Goal: Transaction & Acquisition: Purchase product/service

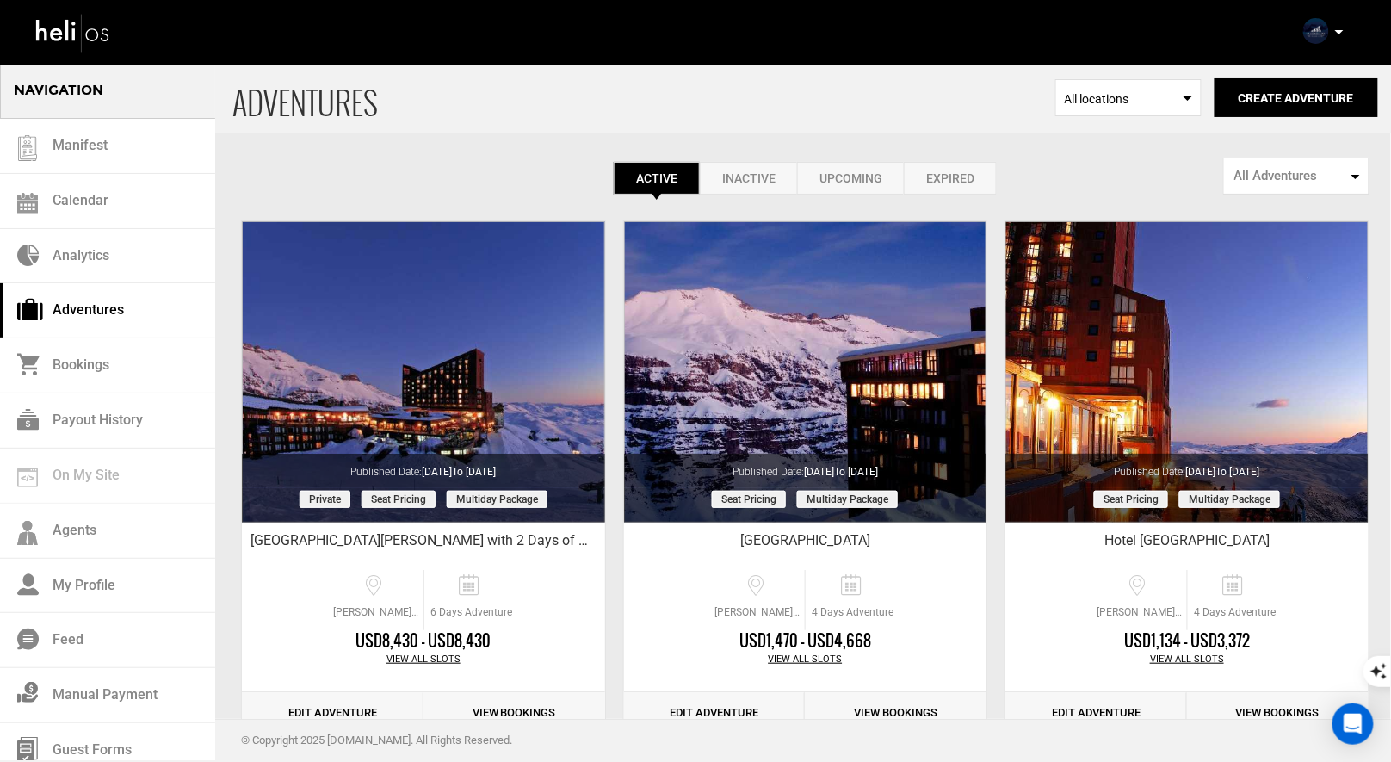
click at [1349, 29] on div "Complete Your Profile Account Settings Change Password Logout" at bounding box center [1325, 32] width 62 height 34
click at [1342, 29] on p at bounding box center [1338, 32] width 10 height 20
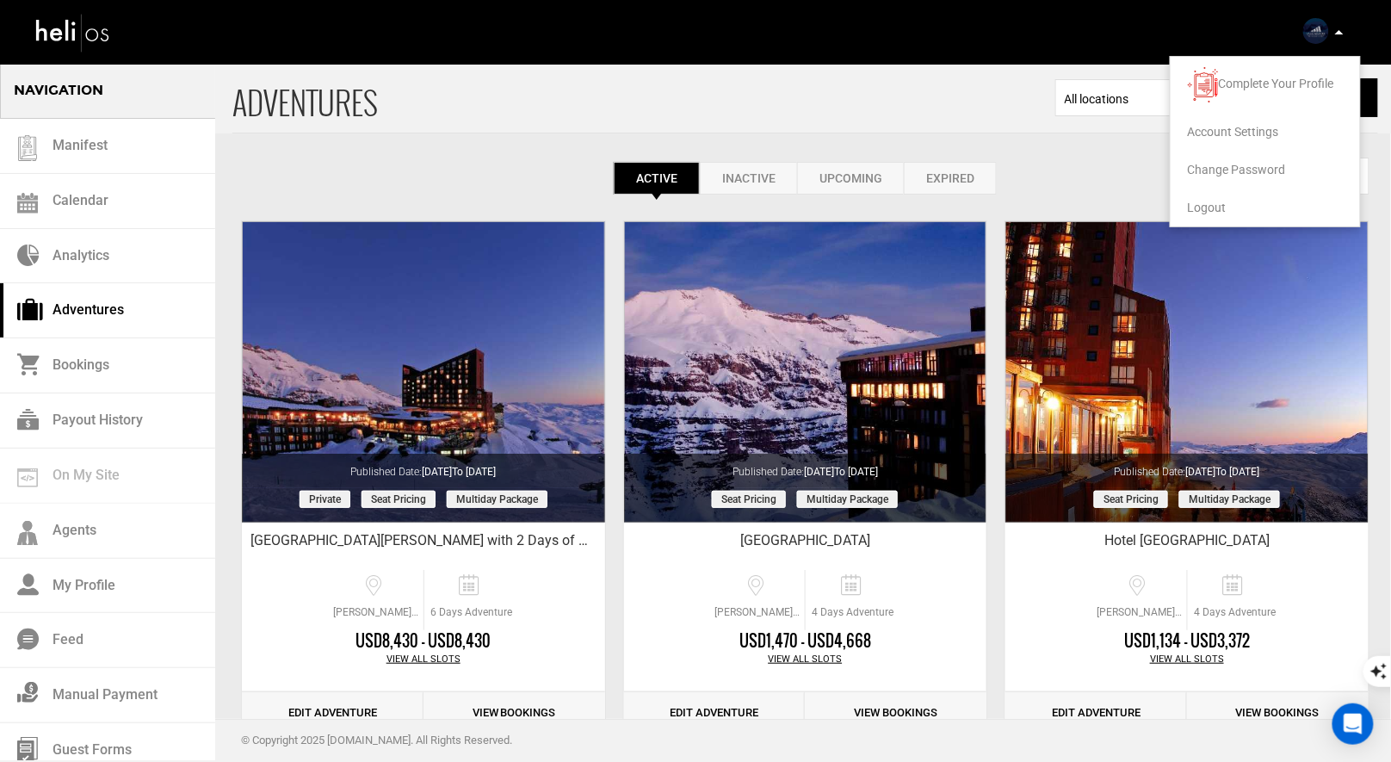
click at [1202, 206] on span "Logout" at bounding box center [1207, 208] width 39 height 14
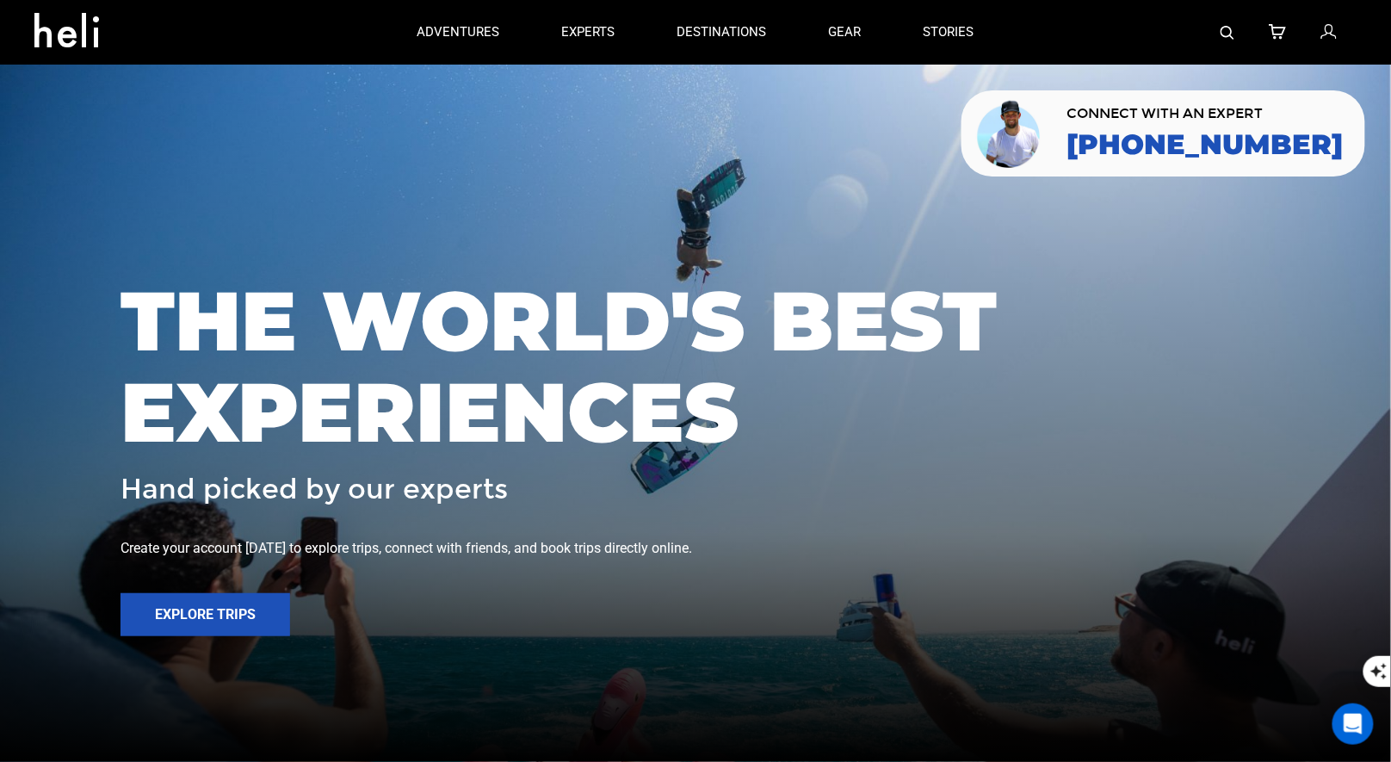
click at [1227, 34] on img at bounding box center [1227, 33] width 14 height 14
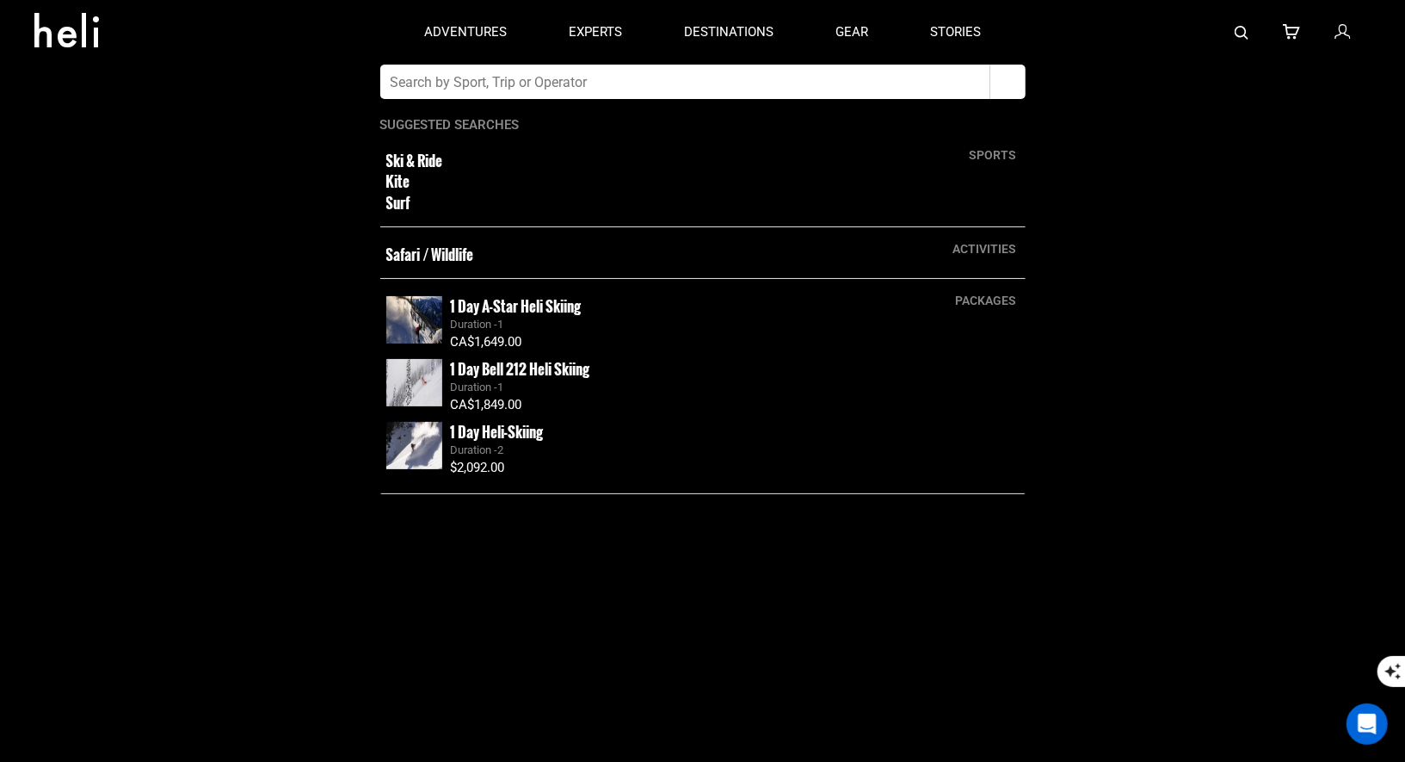
click at [754, 93] on input "text" at bounding box center [685, 82] width 610 height 34
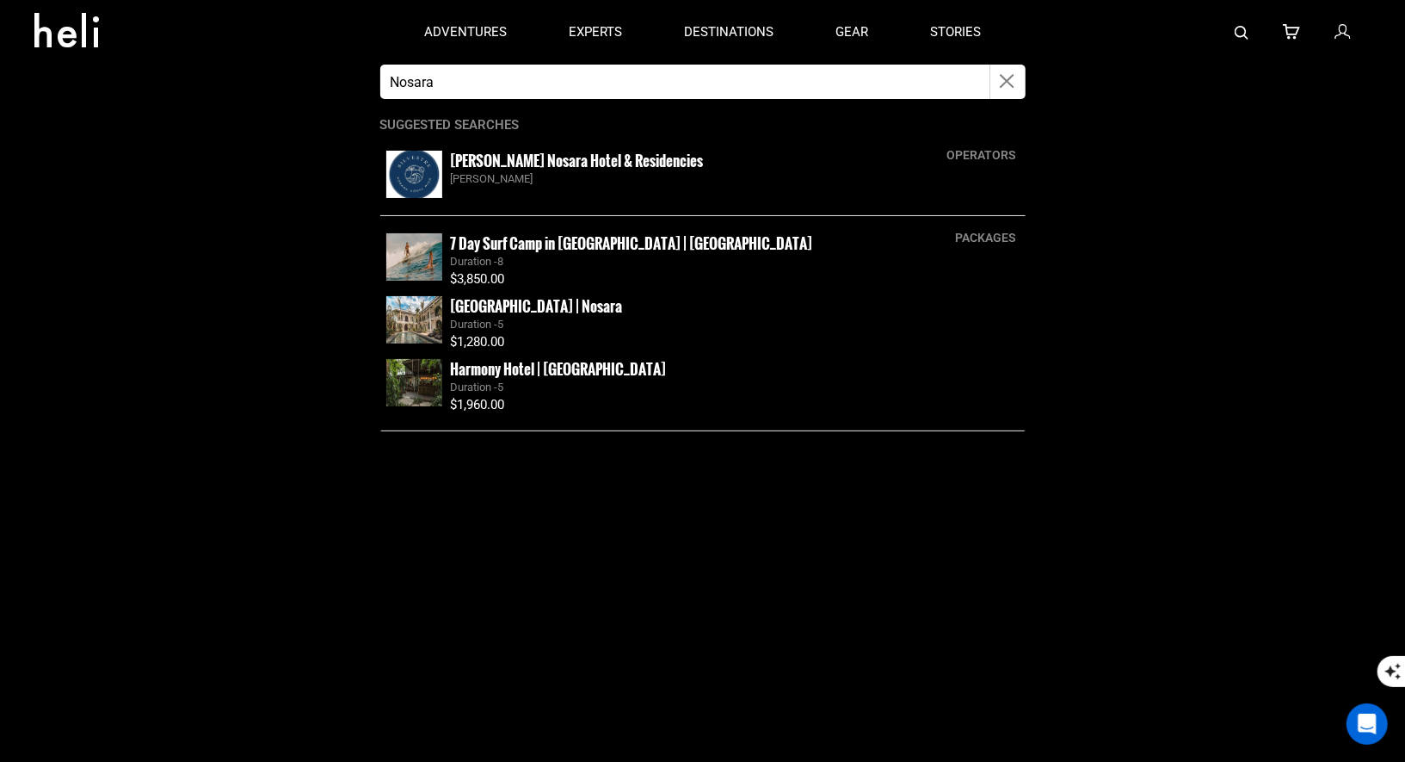
type input "Nosara"
click at [426, 155] on img at bounding box center [414, 174] width 56 height 47
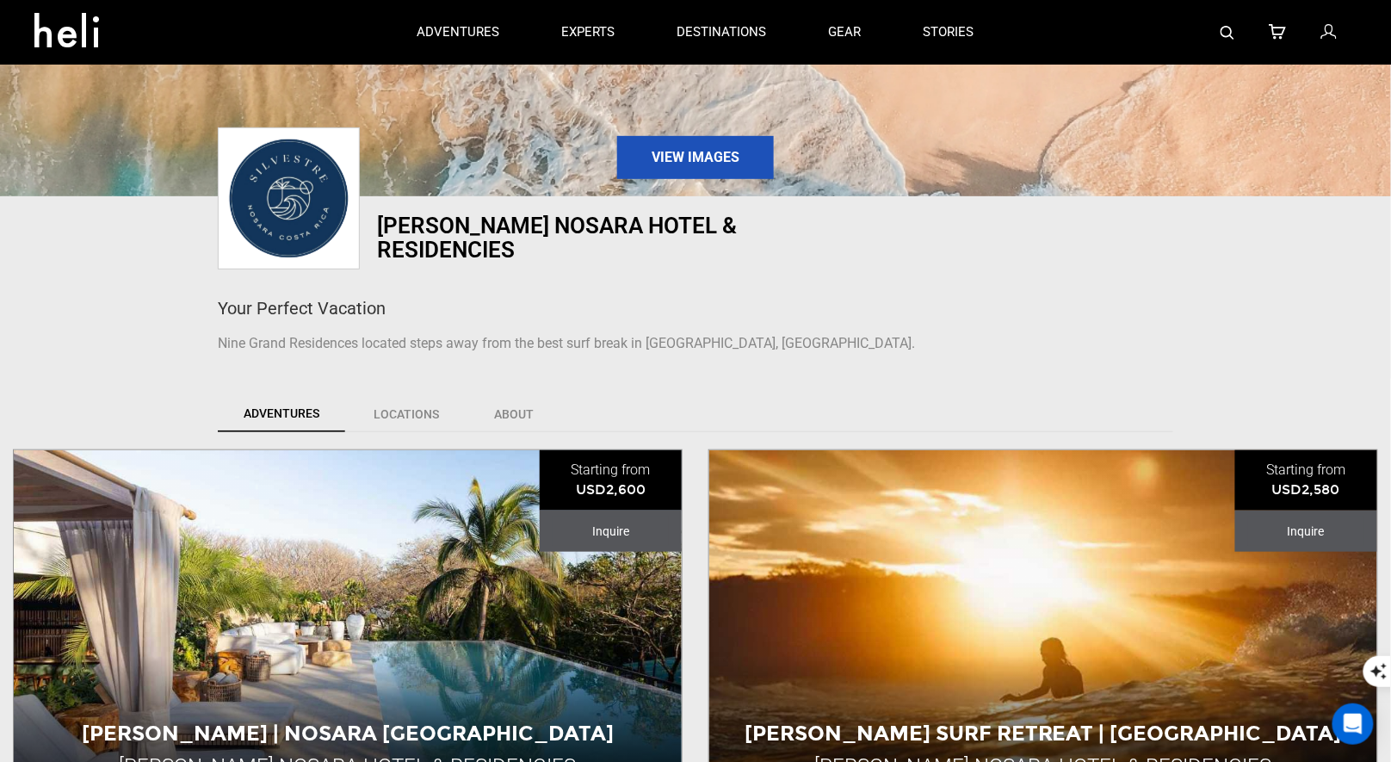
scroll to position [466, 0]
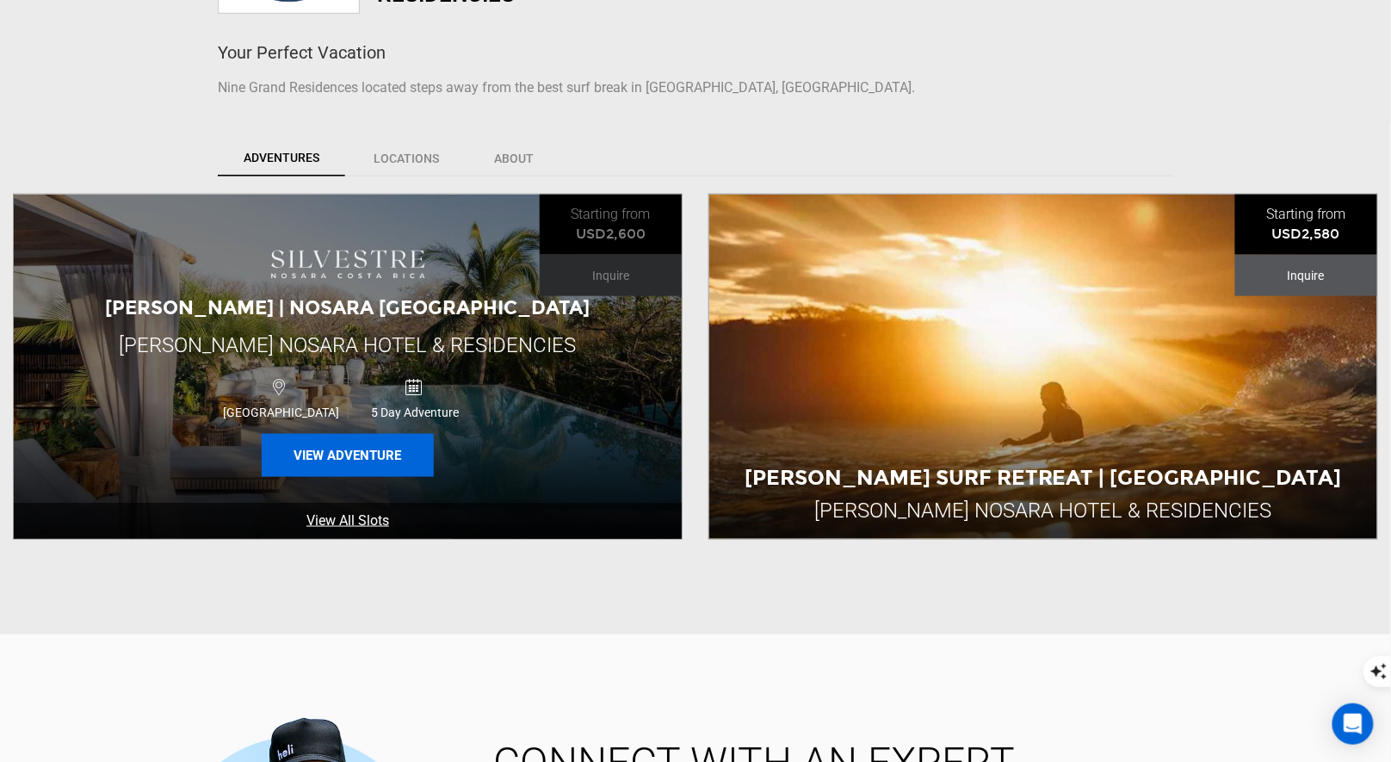
click at [352, 434] on button "View Adventure" at bounding box center [348, 455] width 172 height 43
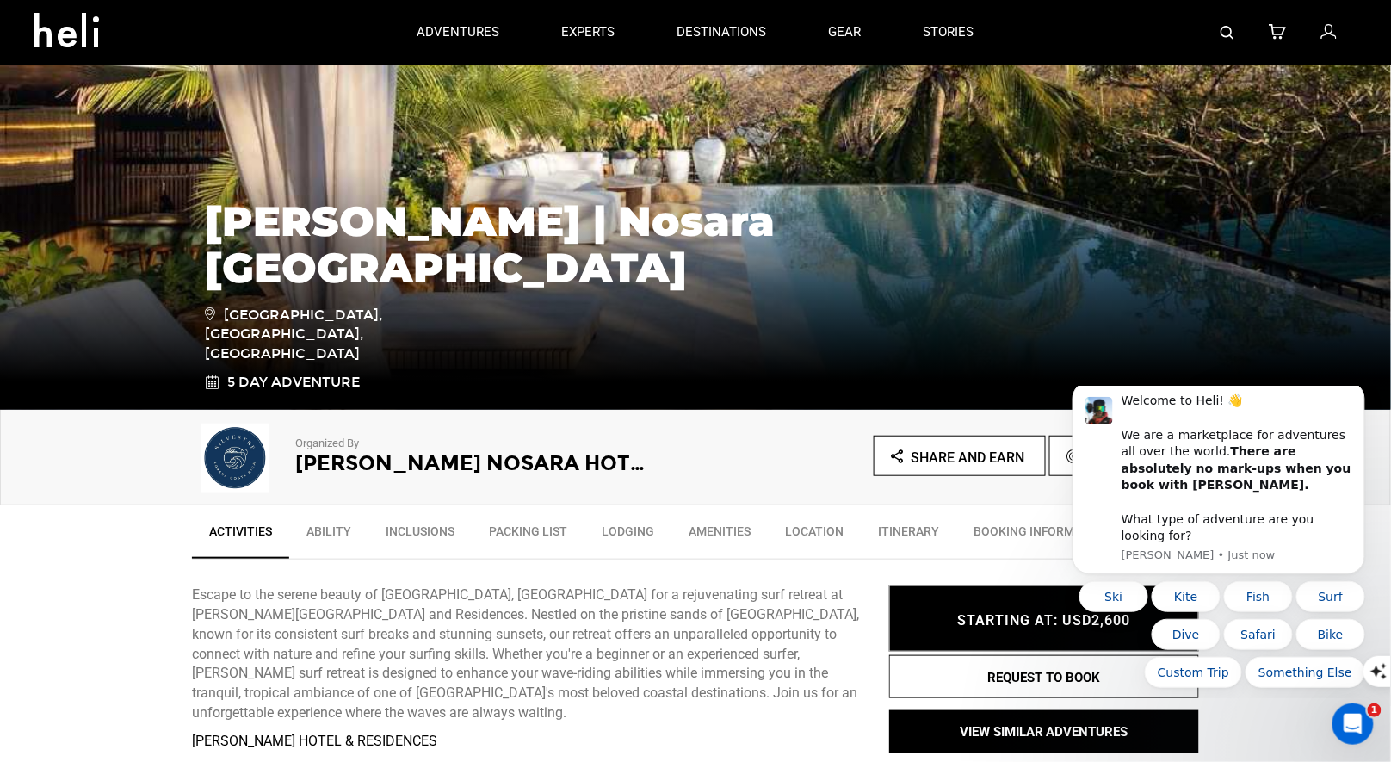
click at [547, 460] on h2 "Silvestre Nosara Hotel & Residencies" at bounding box center [471, 463] width 353 height 22
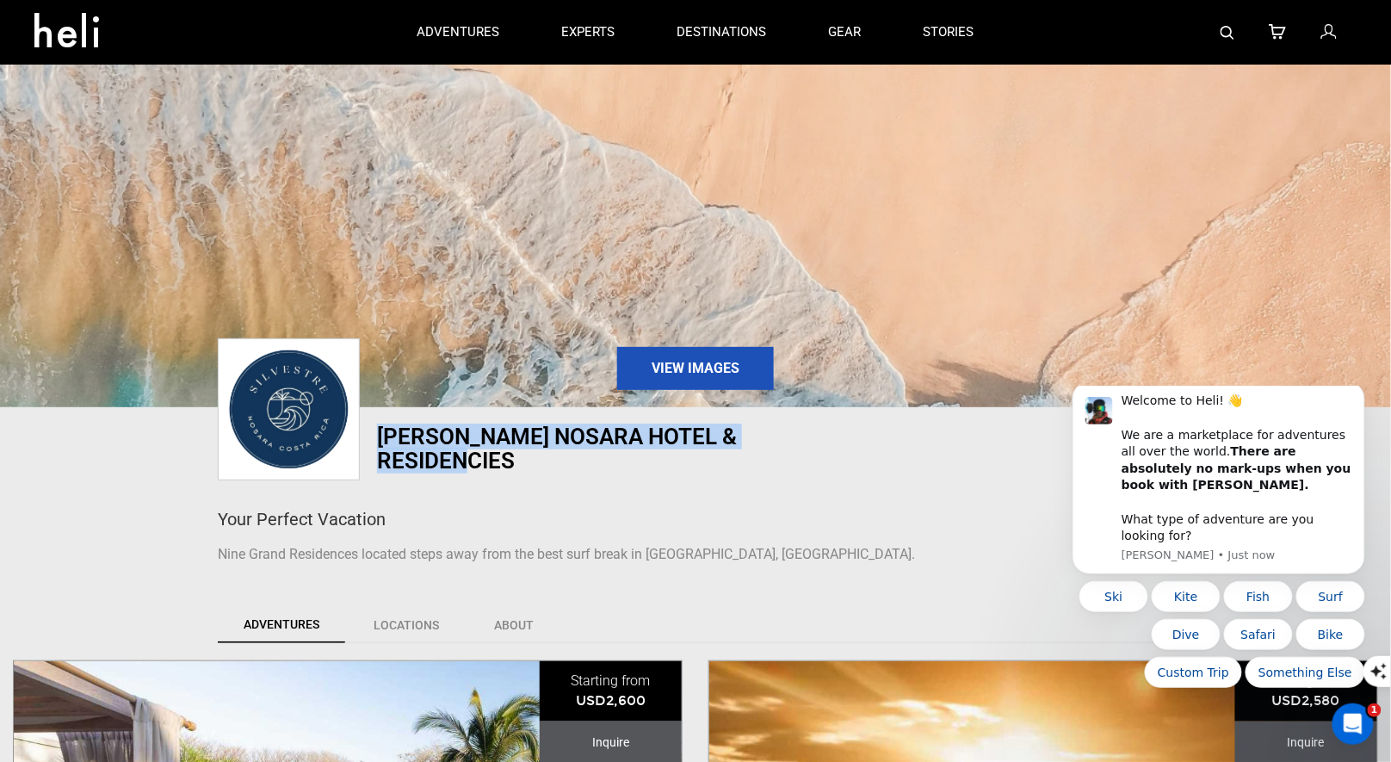
drag, startPoint x: 853, startPoint y: 434, endPoint x: 379, endPoint y: 439, distance: 474.2
click at [377, 438] on h1 "Silvestre Nosara Hotel & Residencies" at bounding box center [618, 448] width 482 height 48
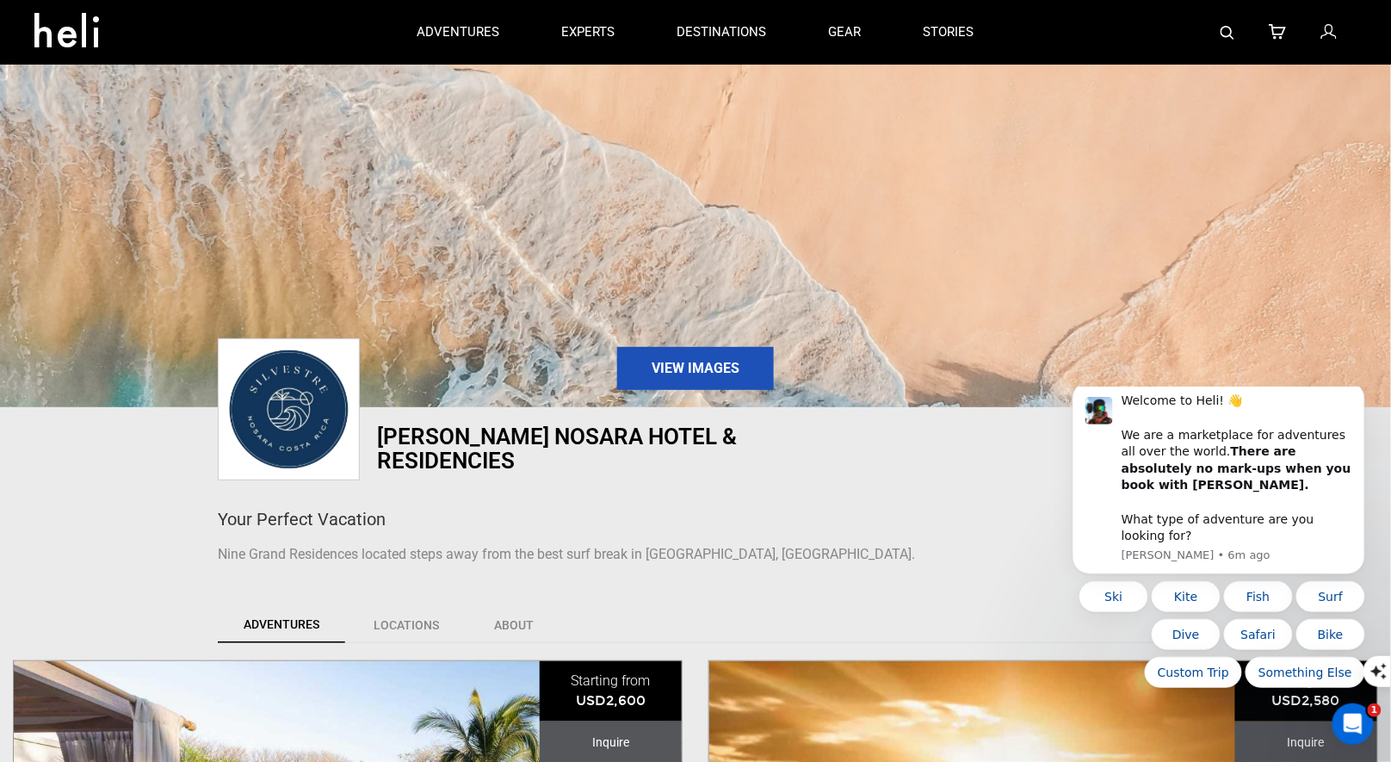
click at [1226, 43] on link at bounding box center [1227, 32] width 14 height 65
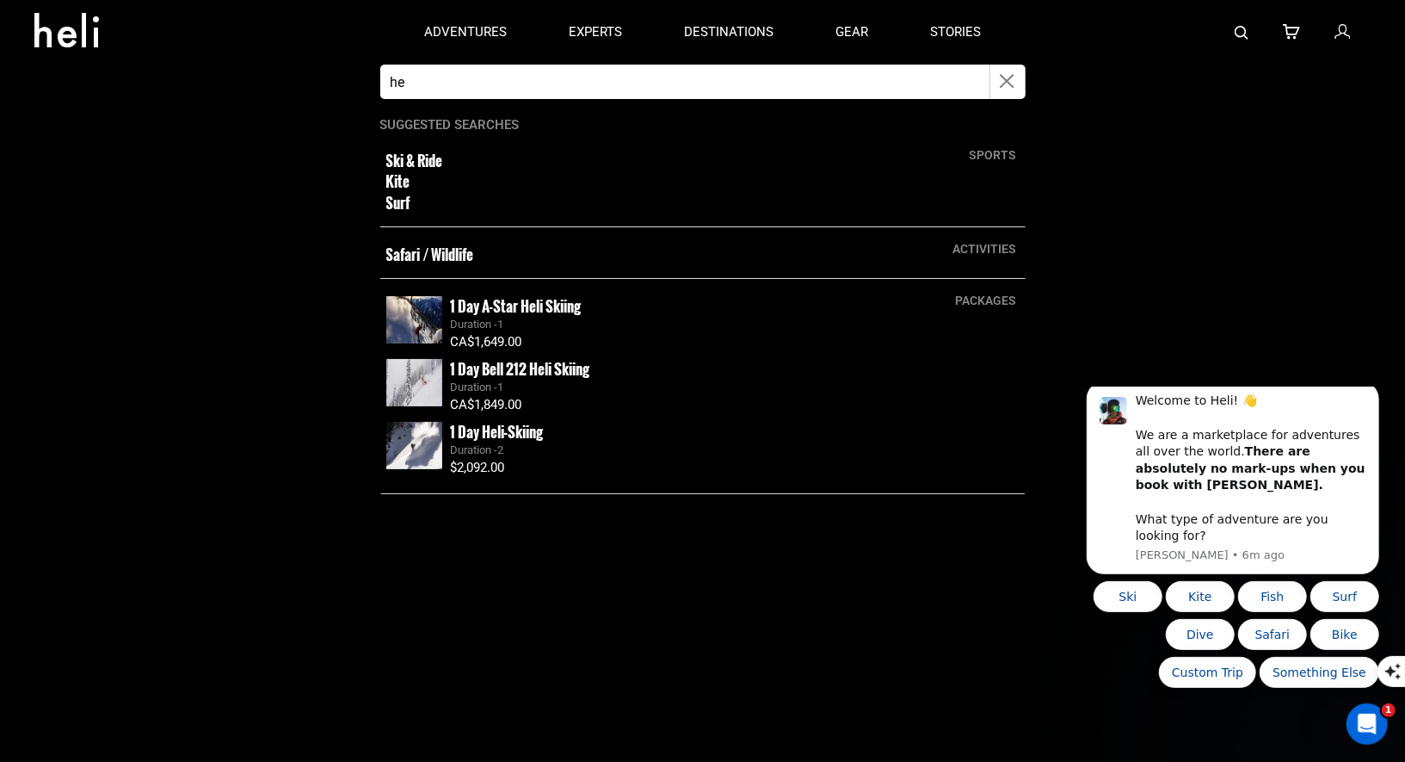
type input "h"
type input "japan ski tours"
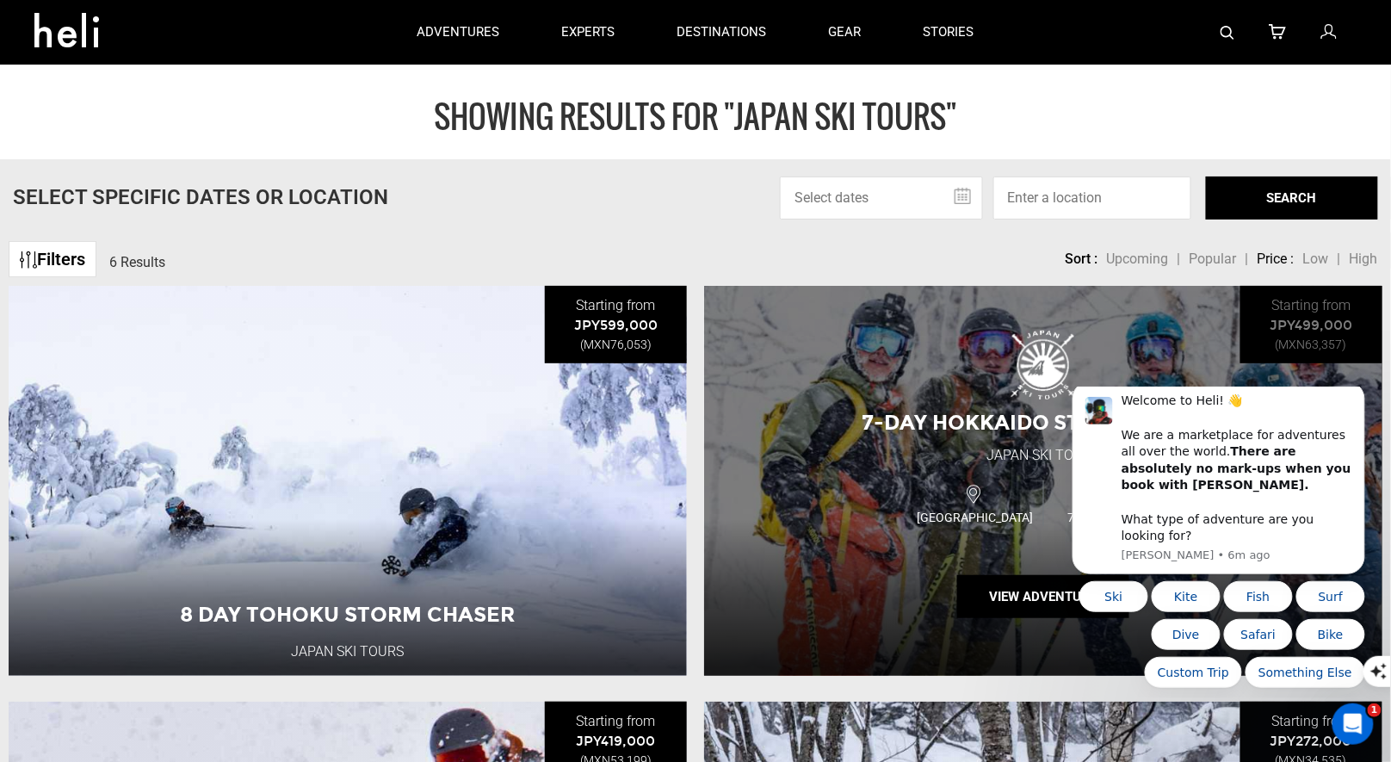
scroll to position [558, 0]
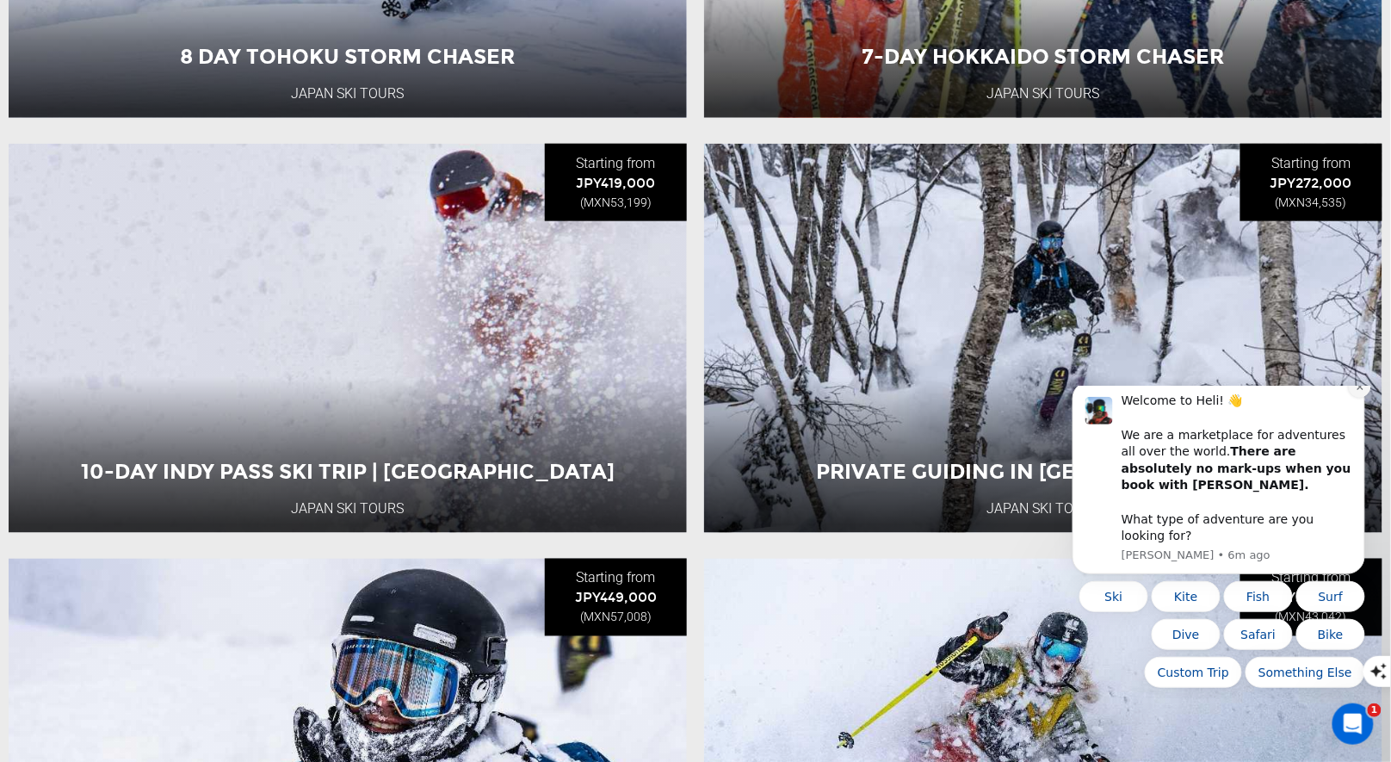
click at [1352, 397] on button "Dismiss notification" at bounding box center [1359, 385] width 22 height 22
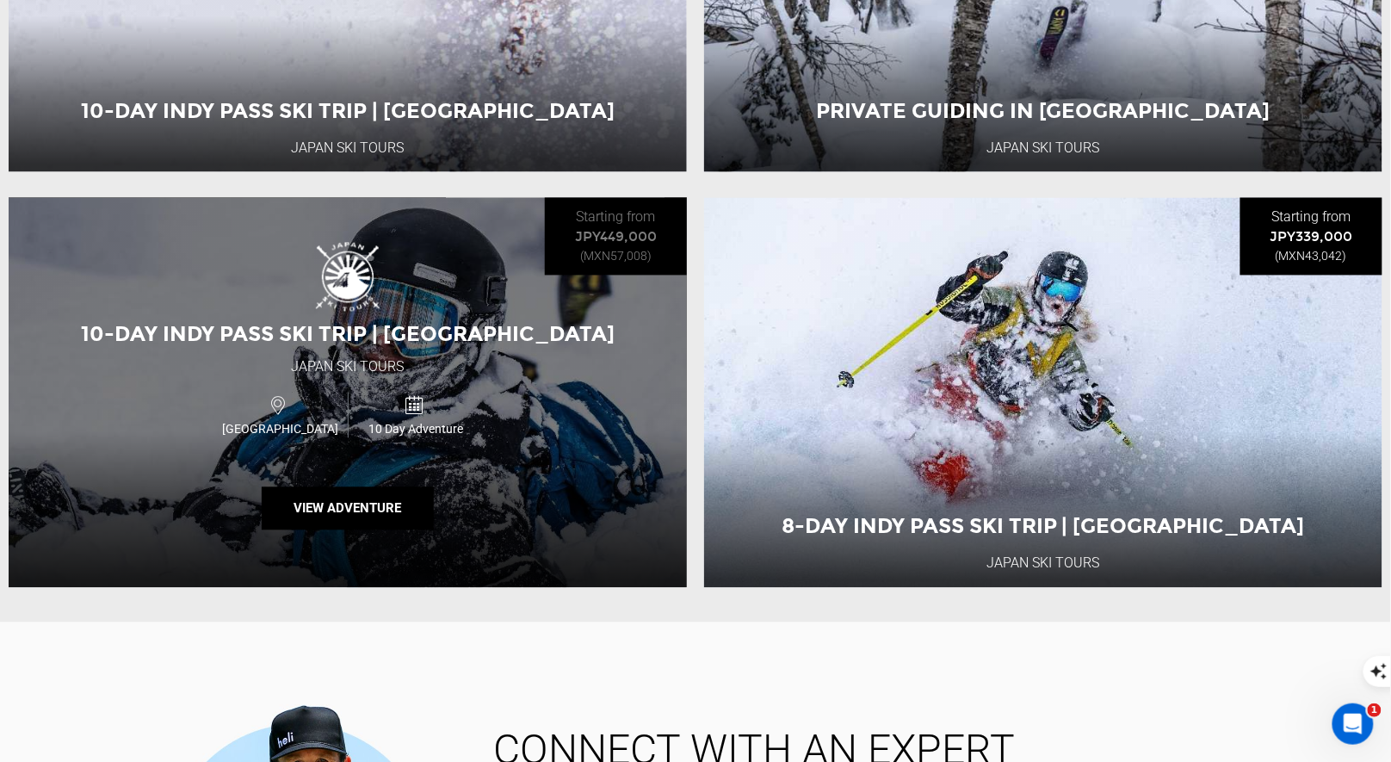
scroll to position [517, 0]
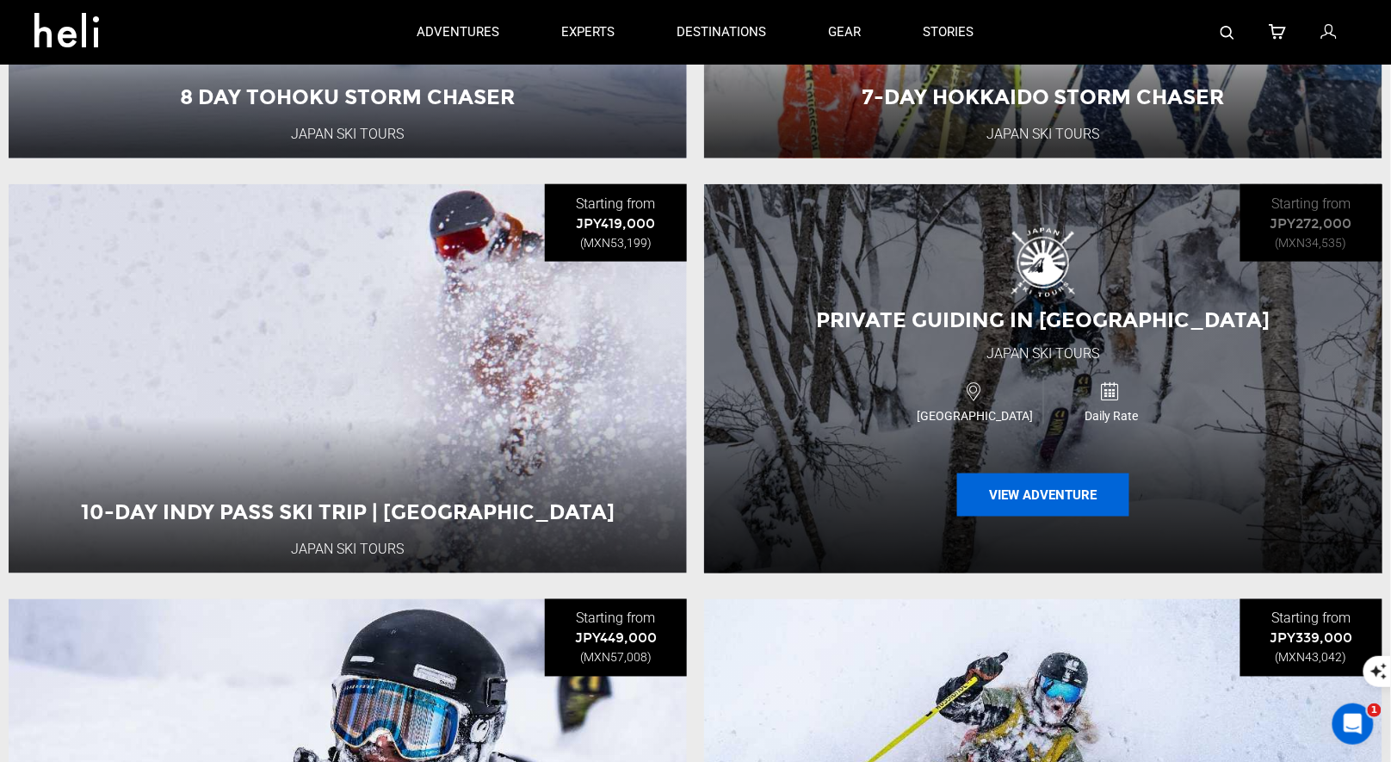
click at [989, 502] on button "View Adventure" at bounding box center [1043, 494] width 172 height 43
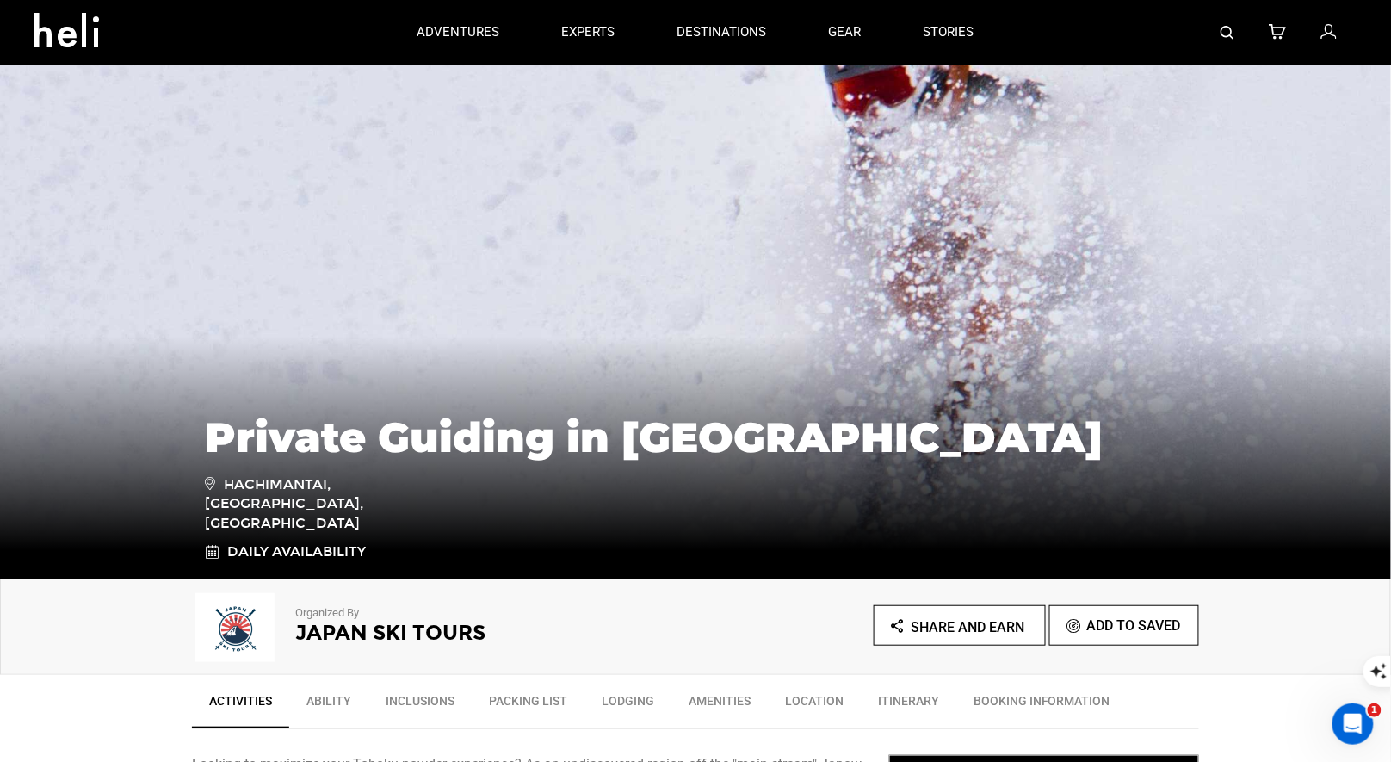
click at [1227, 30] on img at bounding box center [1227, 33] width 14 height 14
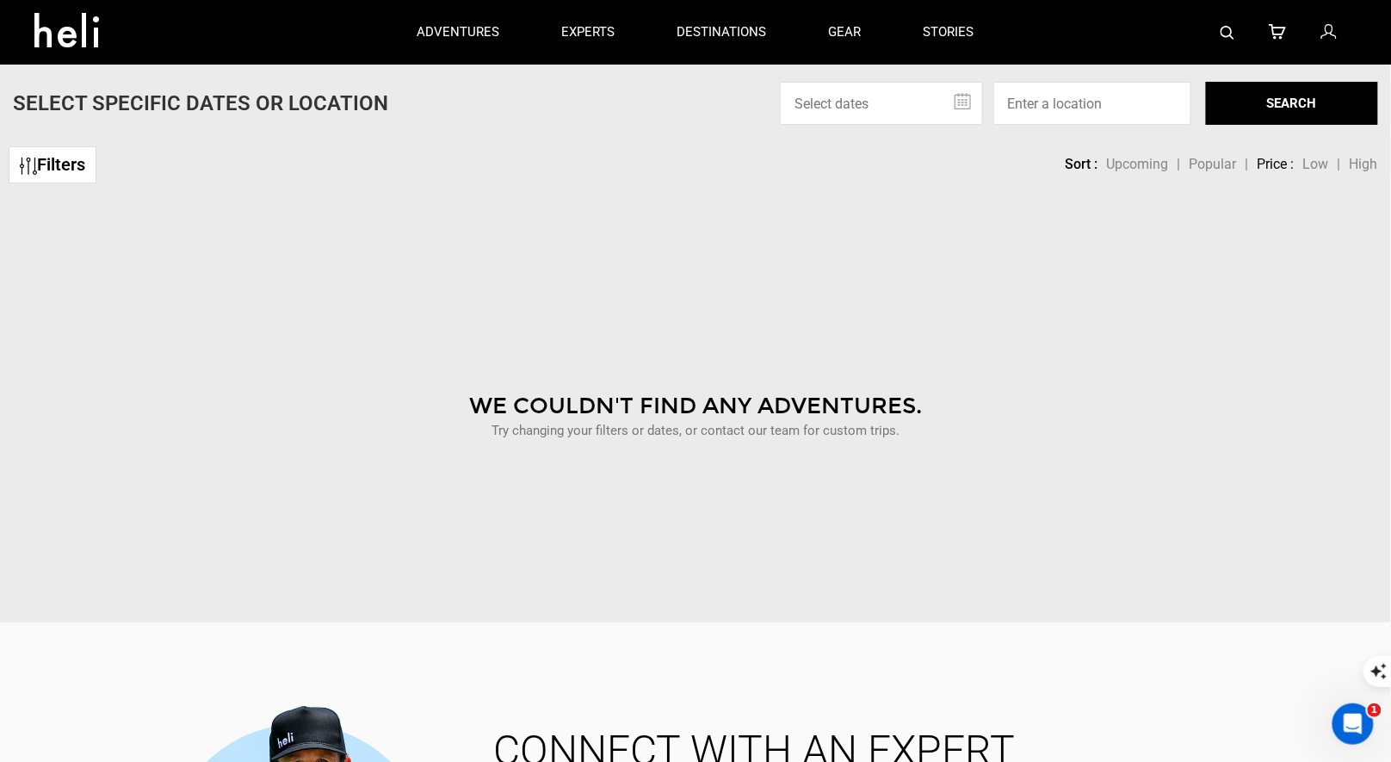
click at [1231, 45] on link at bounding box center [1227, 32] width 14 height 65
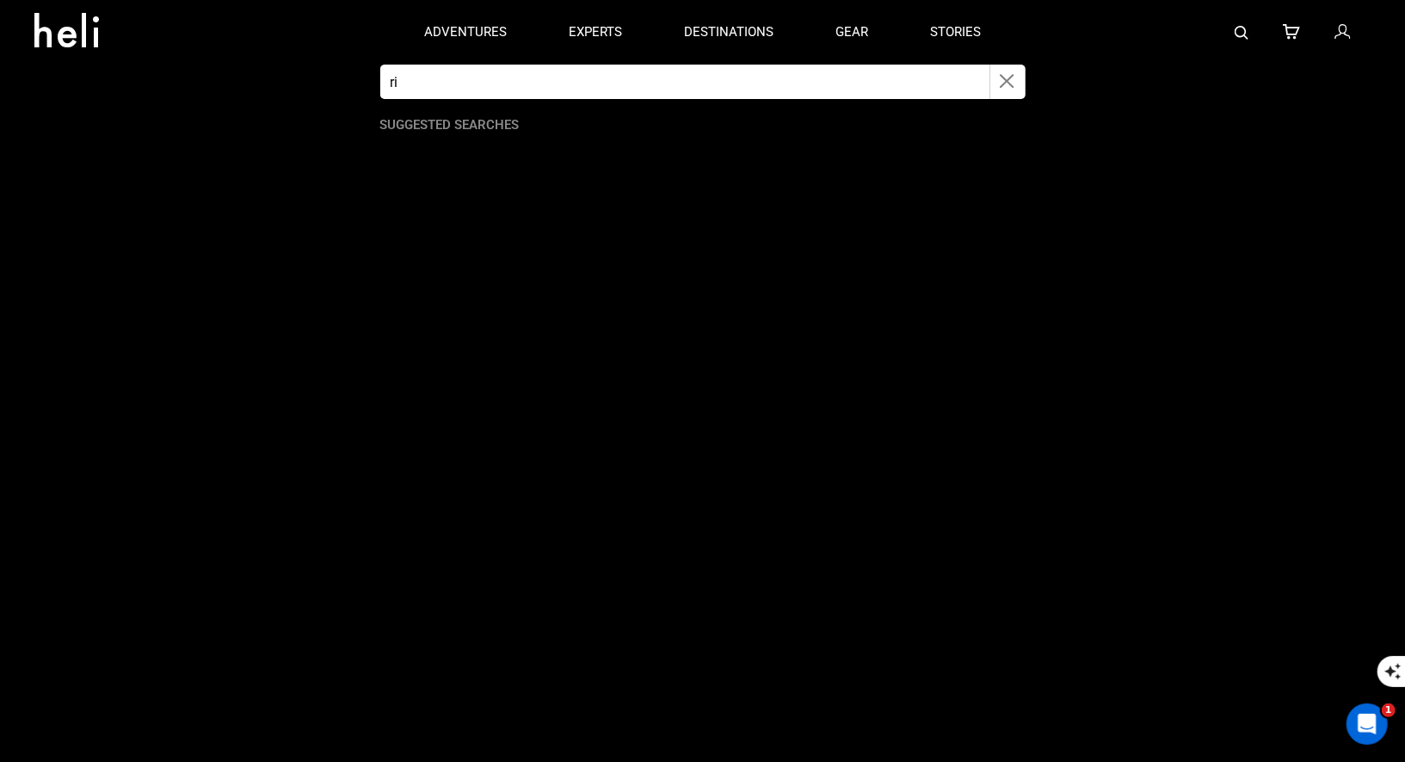
type input "r"
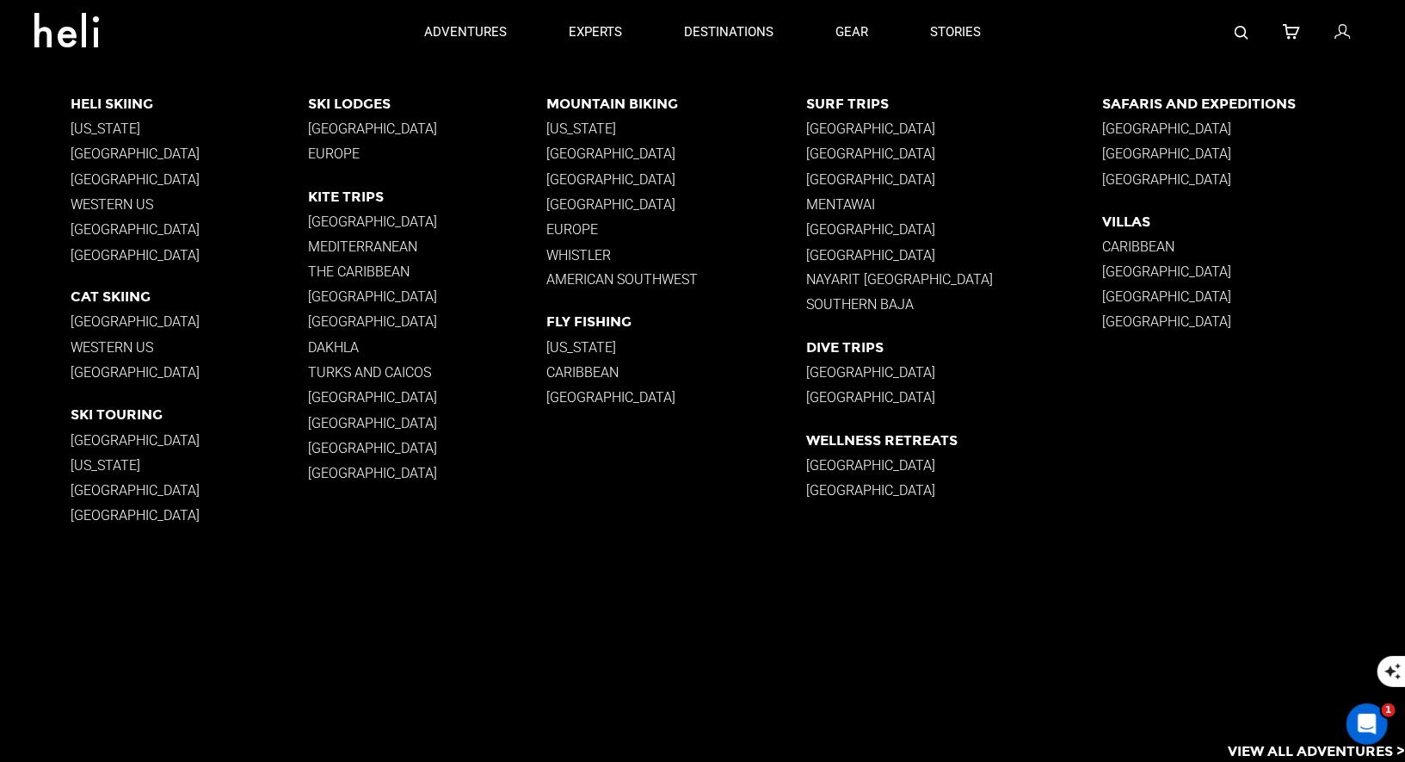
type input "riseing sun"
click at [107, 439] on p "[GEOGRAPHIC_DATA]" at bounding box center [190, 439] width 238 height 16
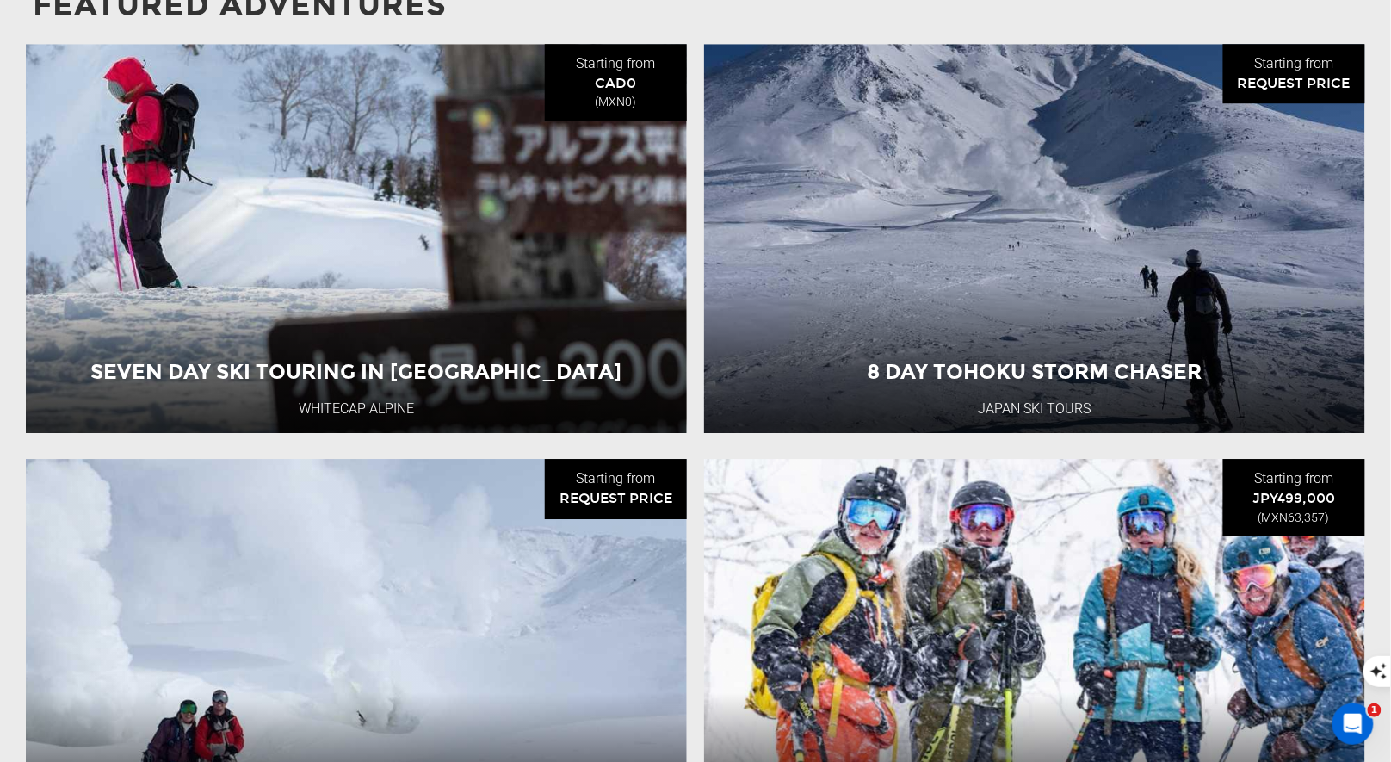
scroll to position [1737, 0]
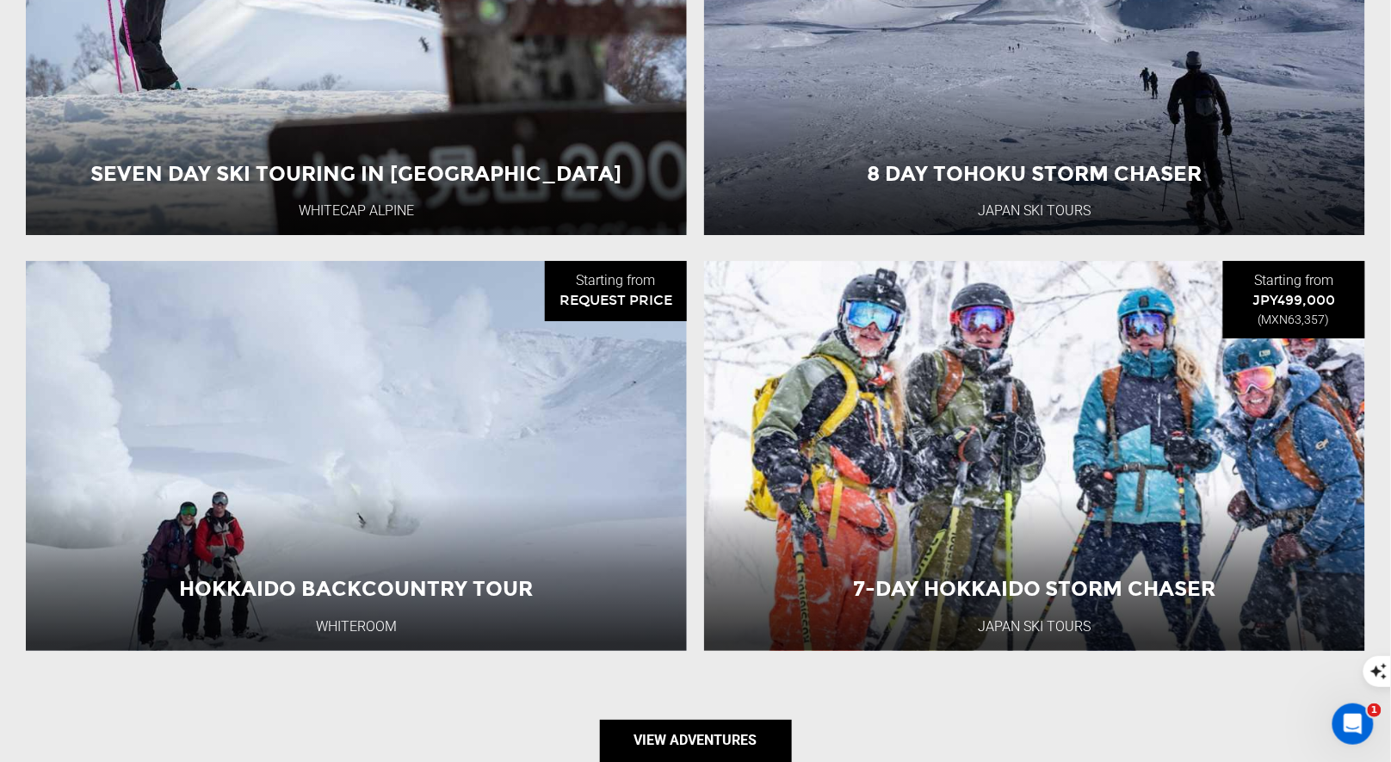
click at [672, 735] on link "View Adventures" at bounding box center [696, 740] width 192 height 43
type input "Ski Touring"
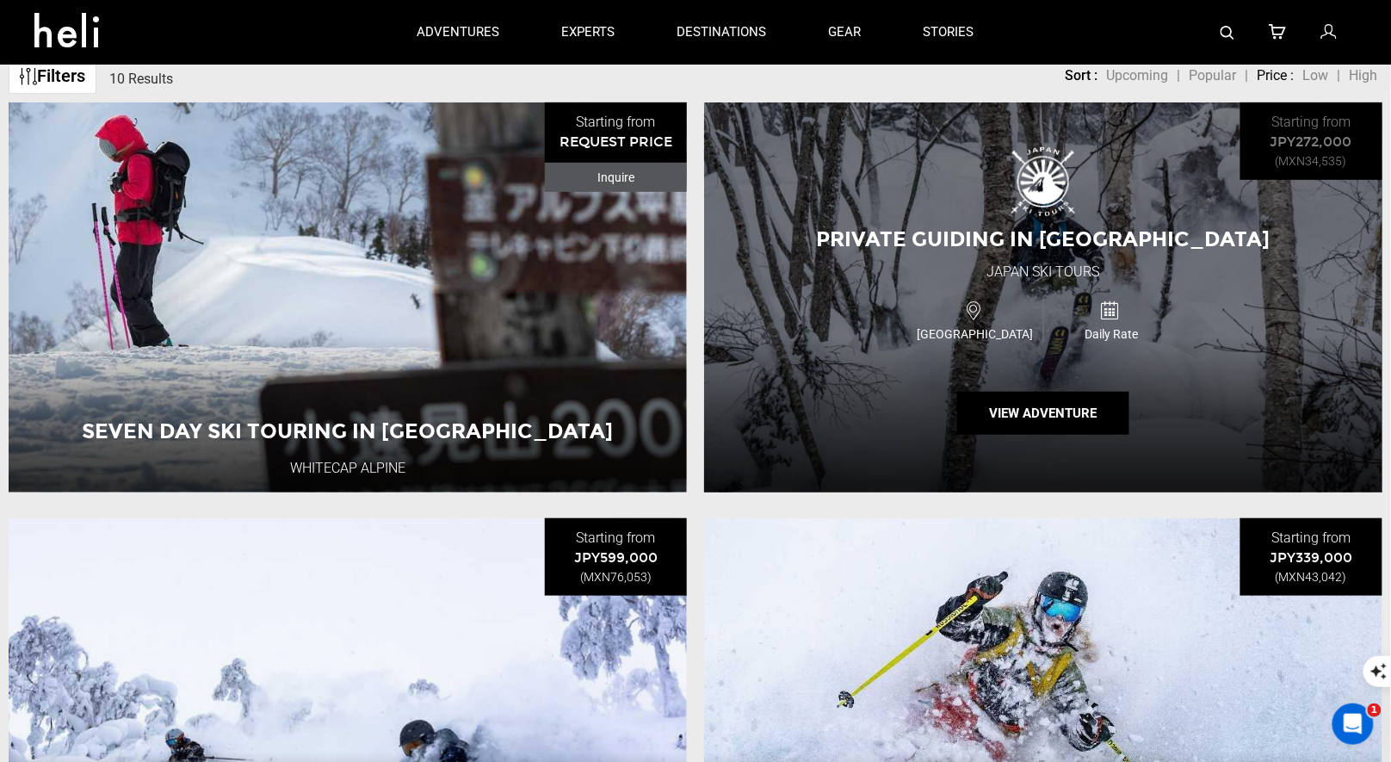
scroll to position [194, 0]
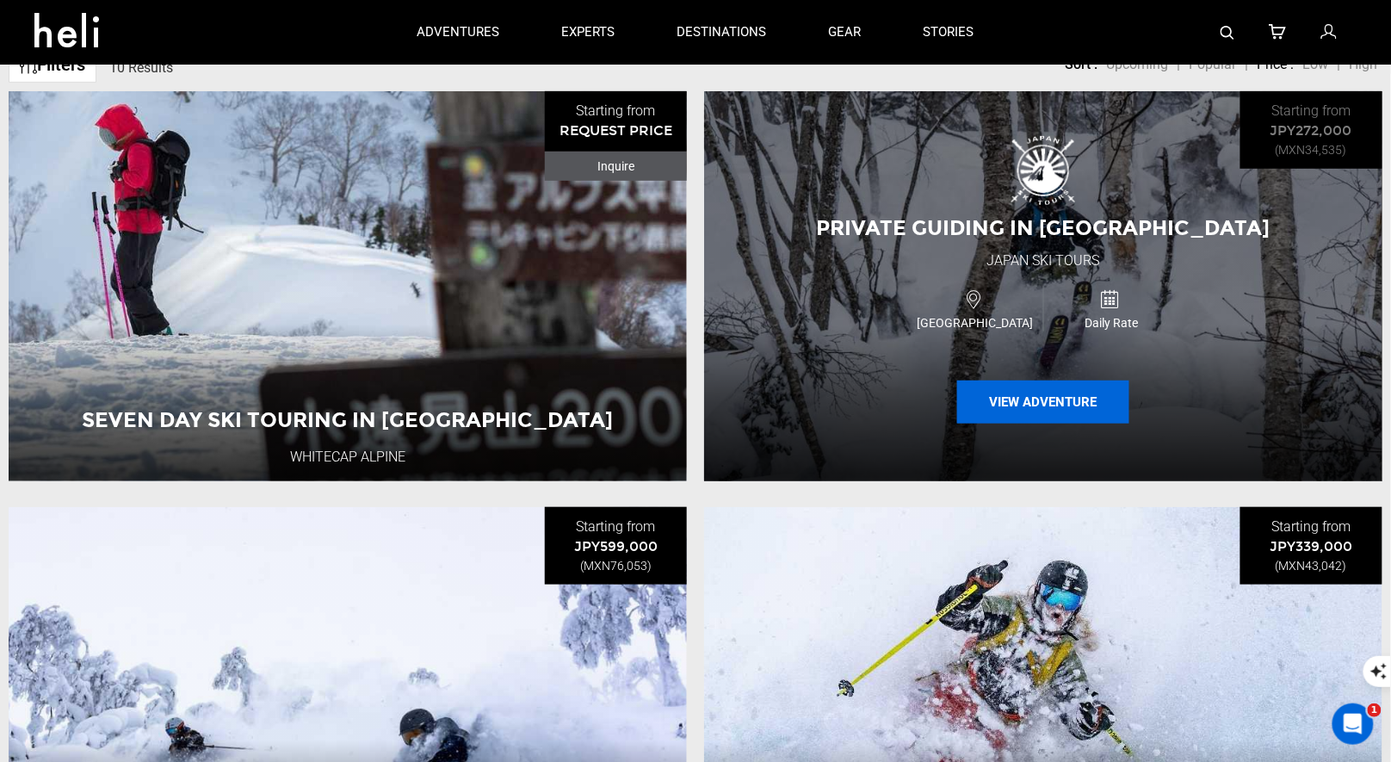
click at [1047, 401] on button "View Adventure" at bounding box center [1043, 401] width 172 height 43
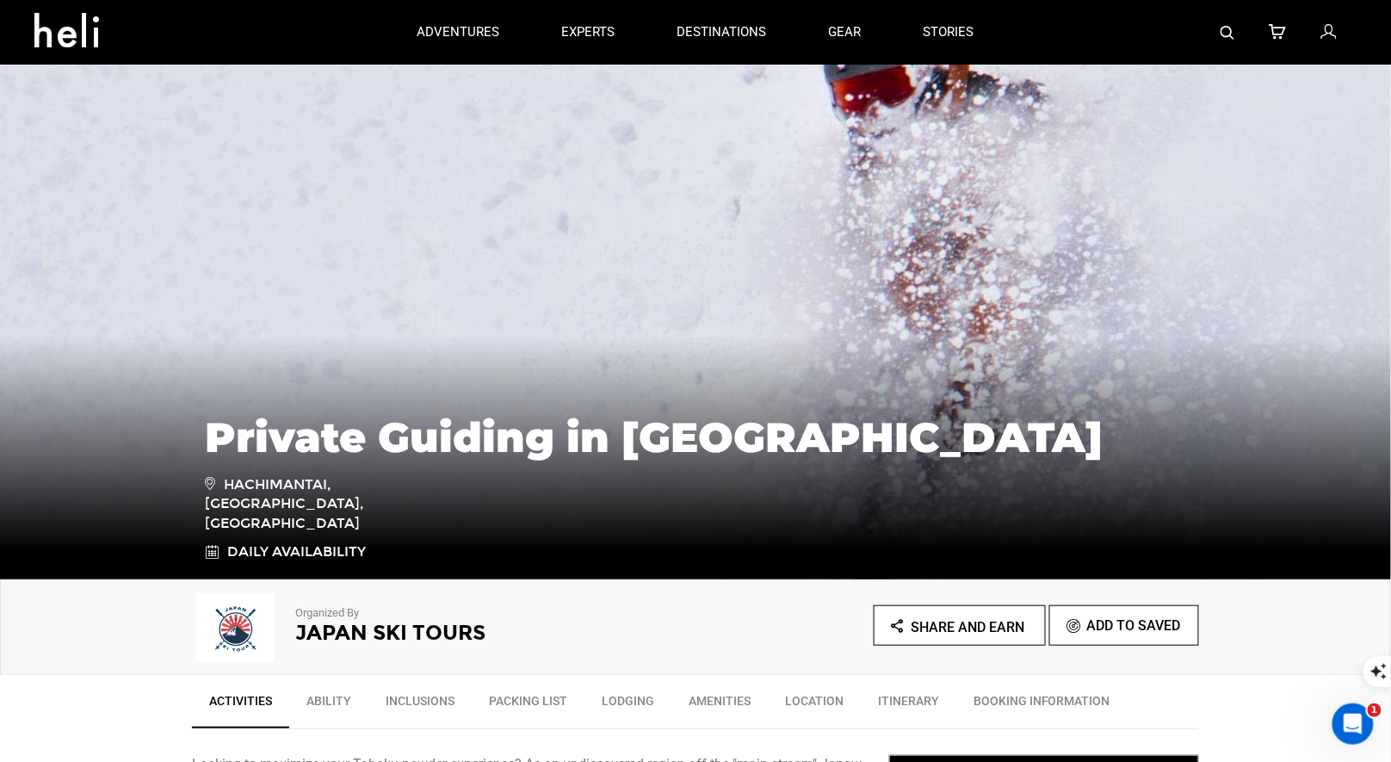
type input "Ski Touring"
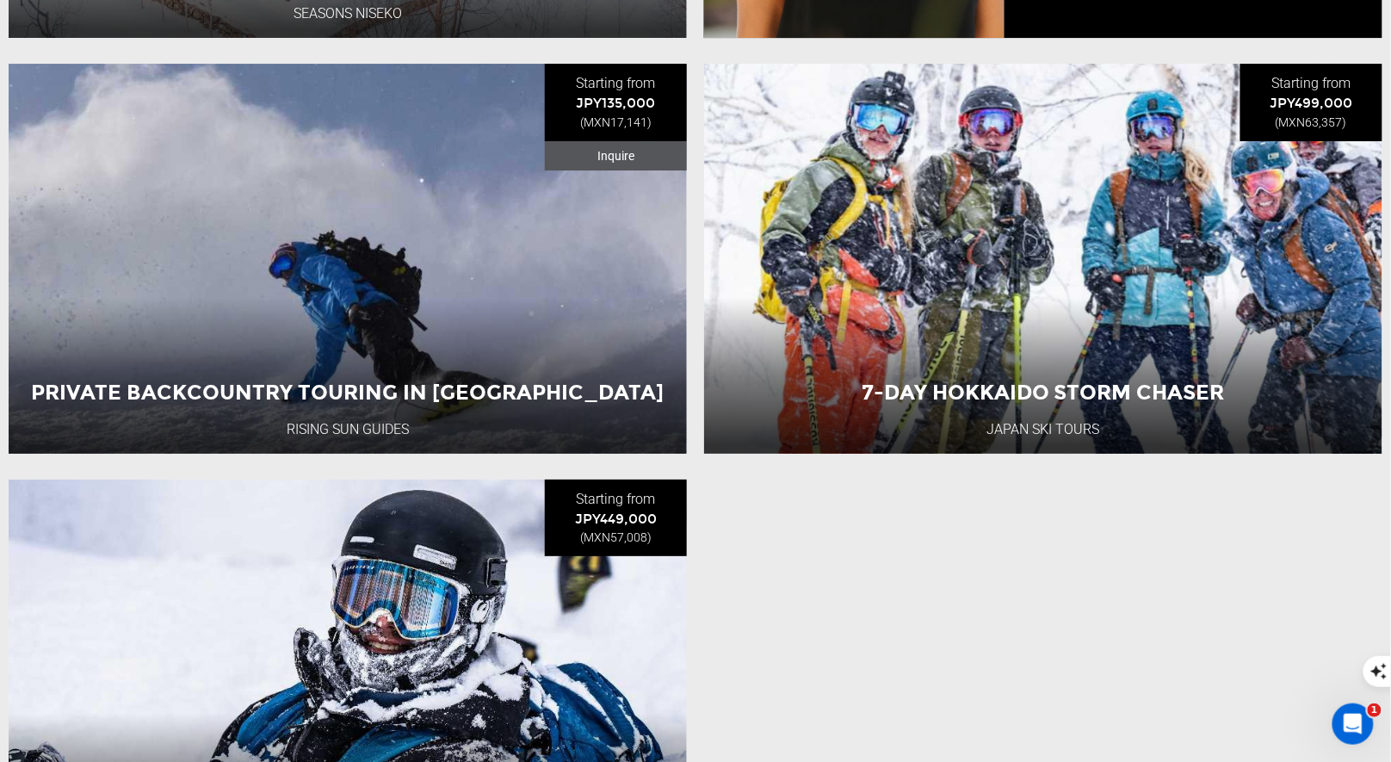
scroll to position [2236, 0]
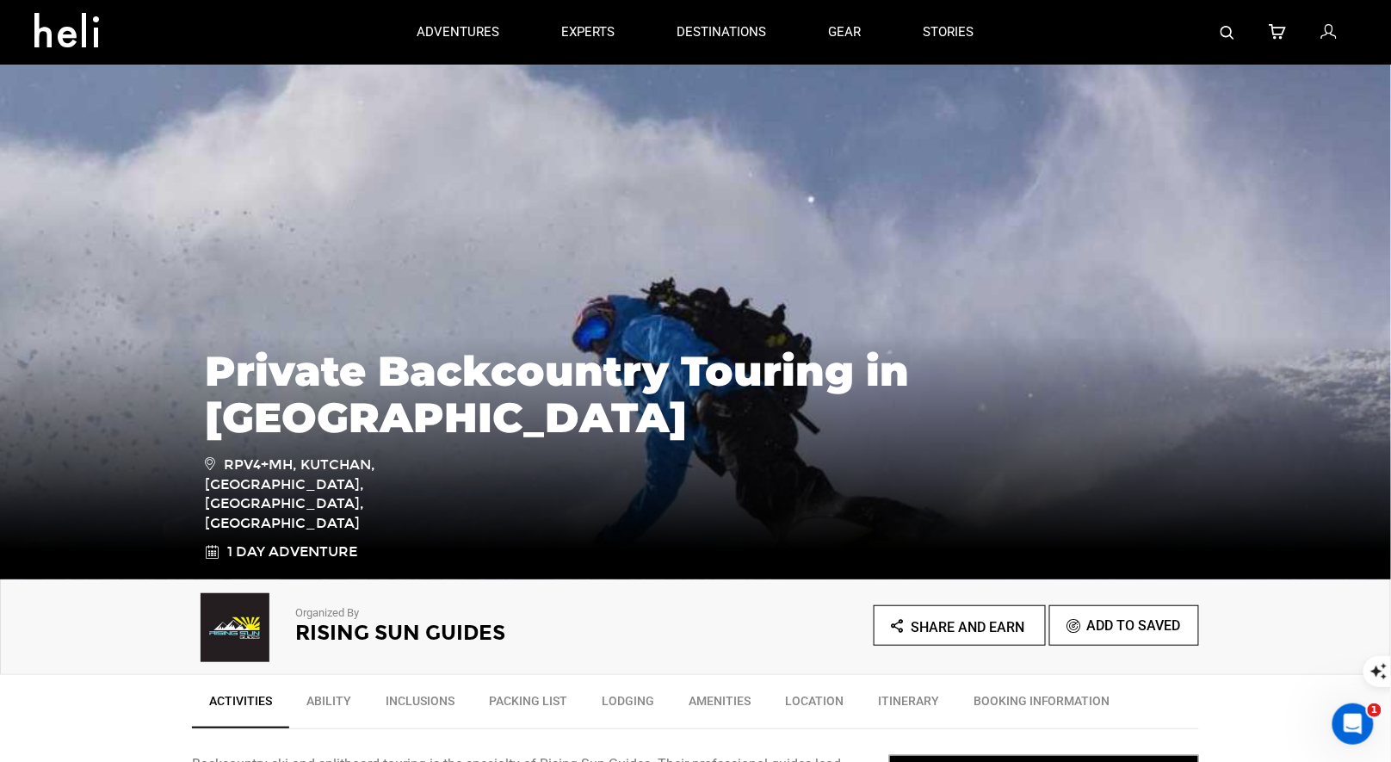
click at [324, 635] on h2 "Rising Sun Guides" at bounding box center [471, 632] width 353 height 22
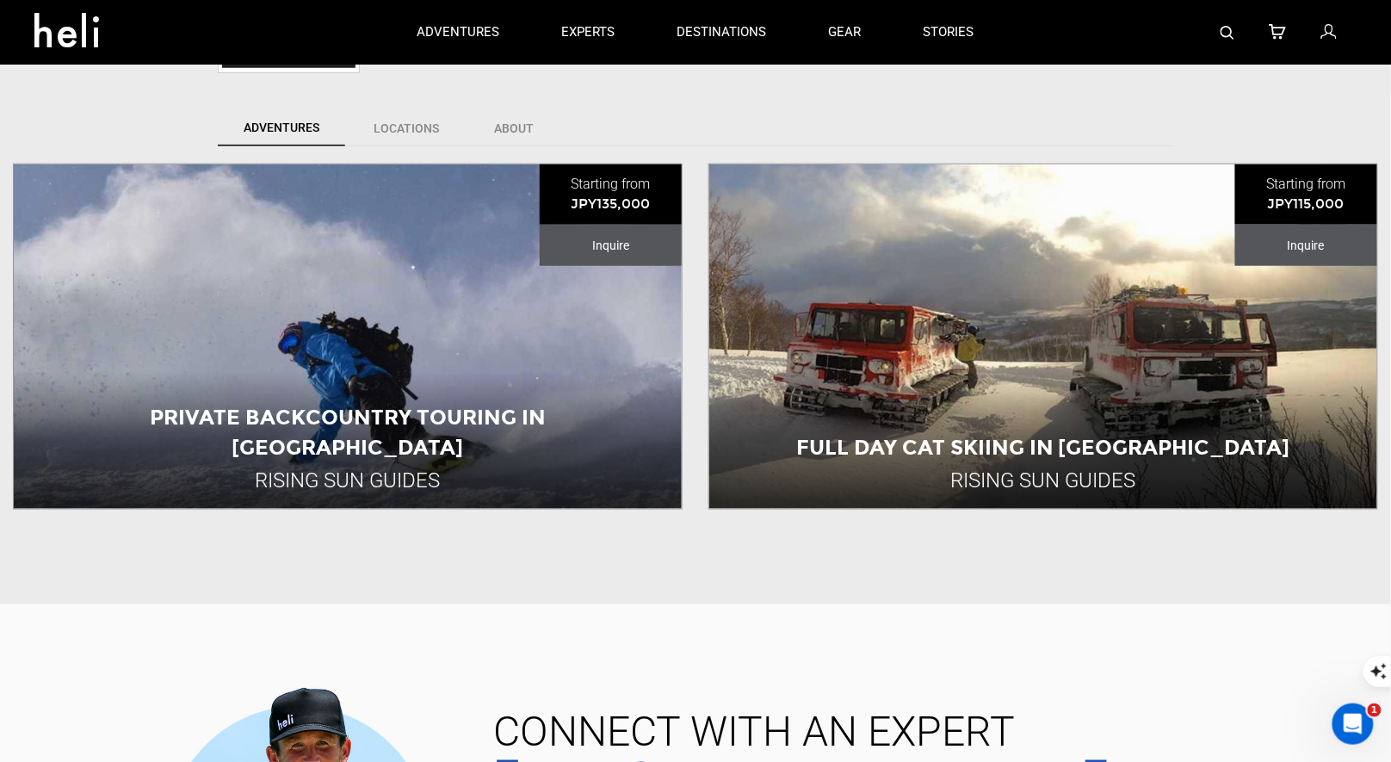
scroll to position [392, 0]
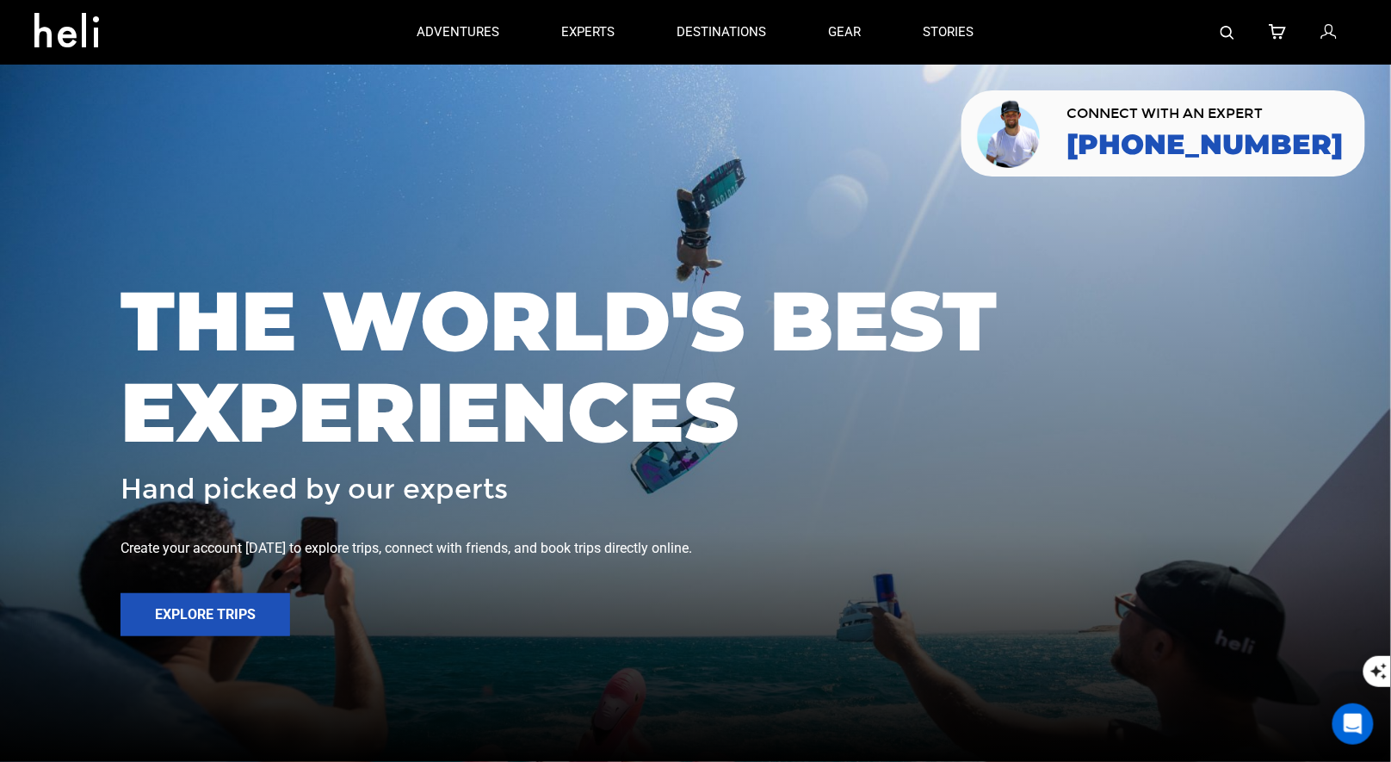
click at [1233, 28] on img at bounding box center [1227, 33] width 14 height 14
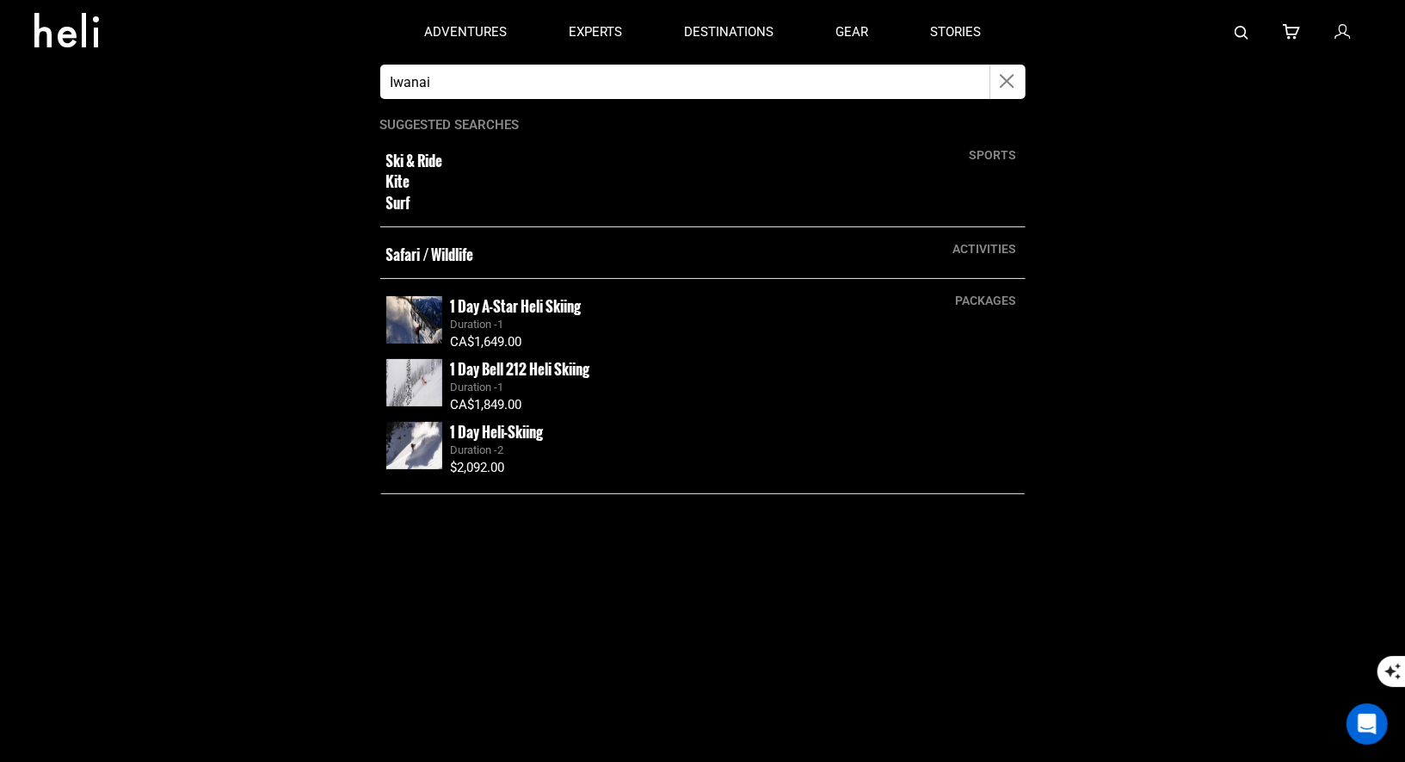
type input "Iwanai"
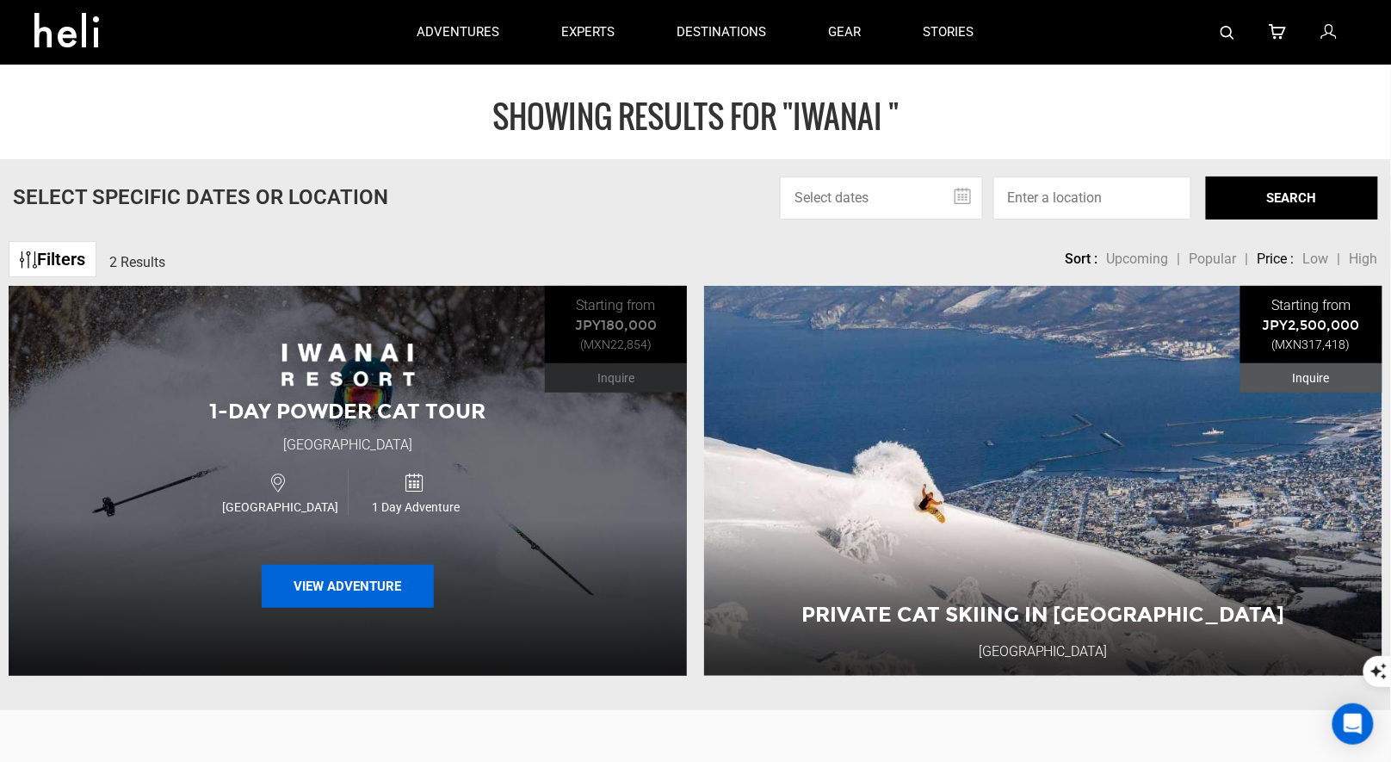
click at [342, 584] on button "View Adventure" at bounding box center [348, 586] width 172 height 43
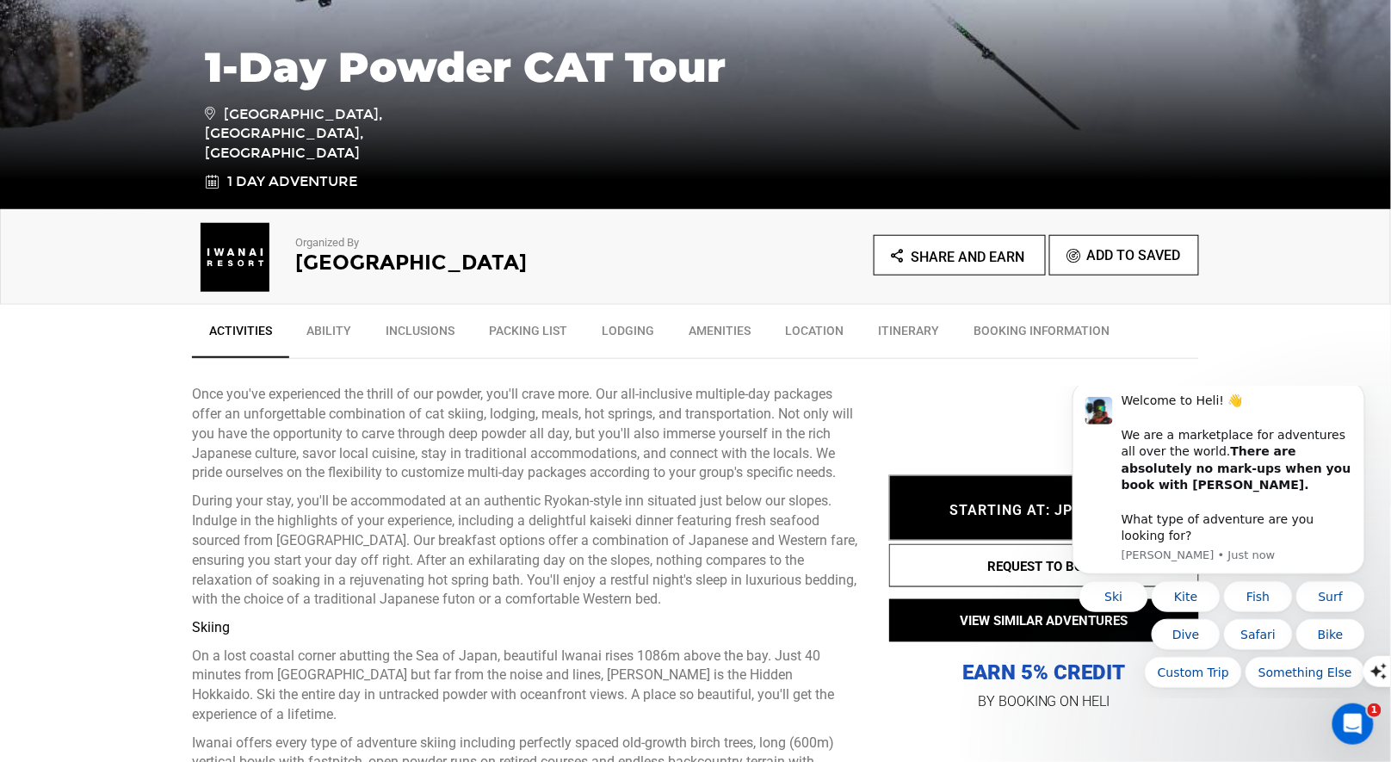
scroll to position [375, 0]
